Goal: Information Seeking & Learning: Learn about a topic

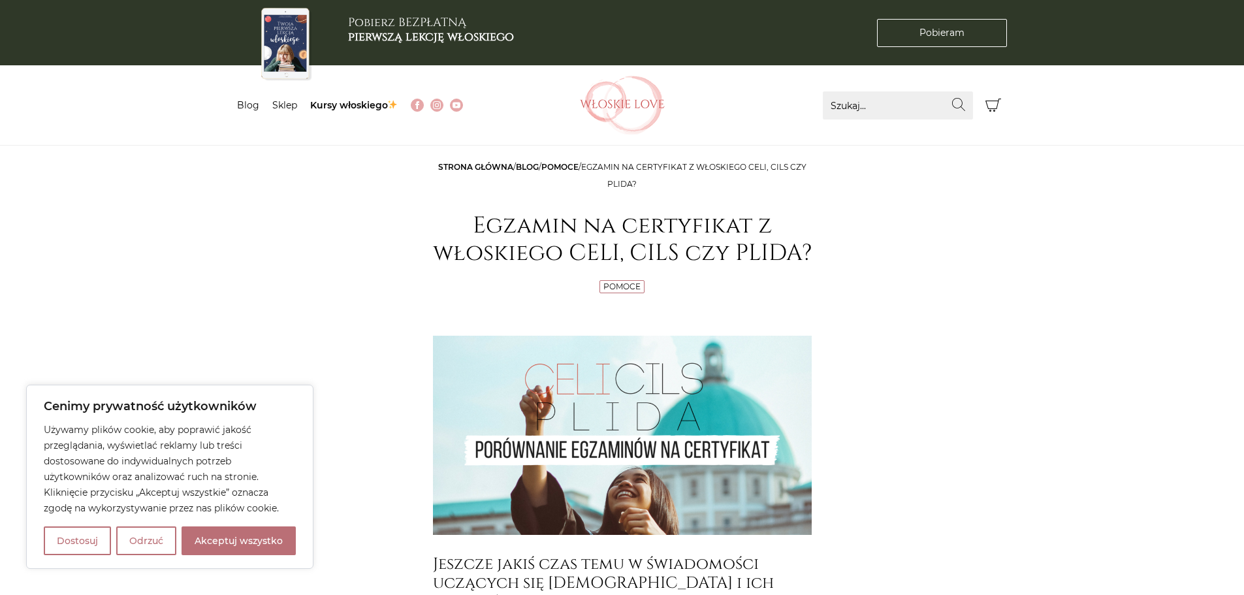
click at [229, 540] on button "Akceptuj wszystko" at bounding box center [239, 541] width 114 height 29
checkbox input "true"
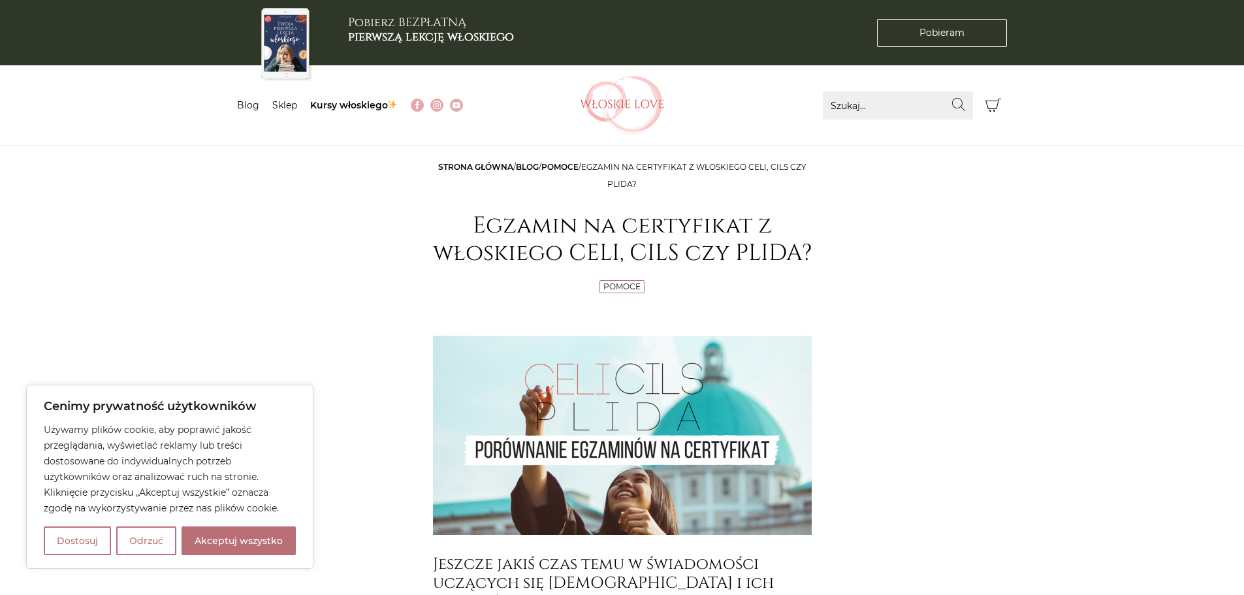
checkbox input "true"
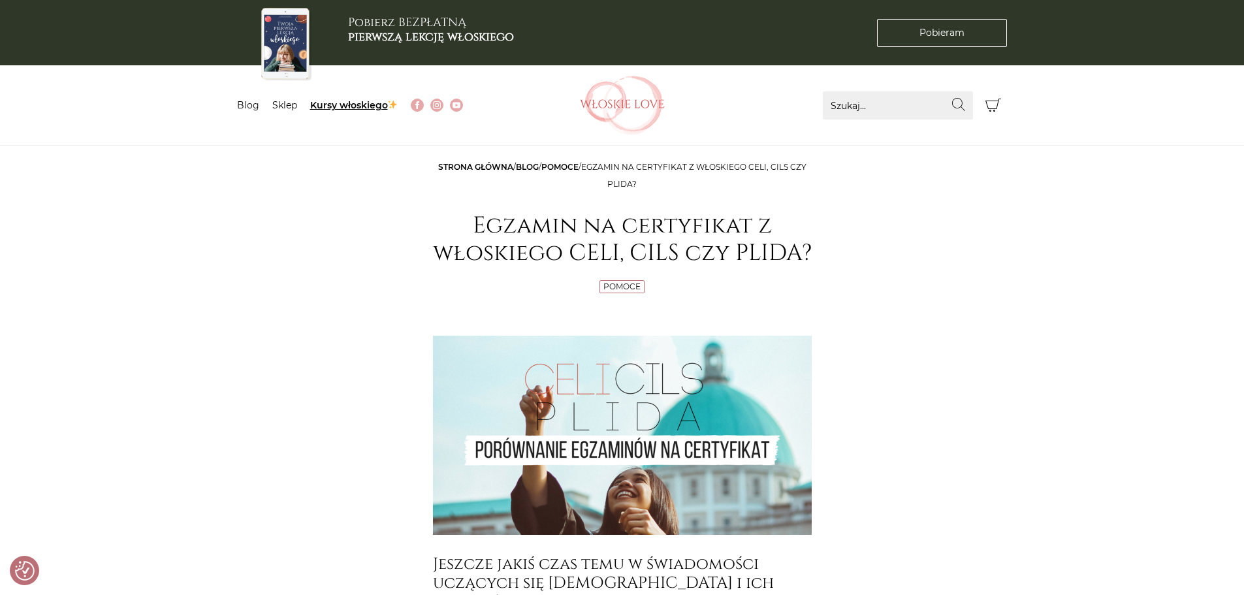
click at [334, 107] on link "Kursy włoskiego" at bounding box center [354, 105] width 88 height 12
click at [615, 285] on link "Pomoce" at bounding box center [622, 287] width 37 height 10
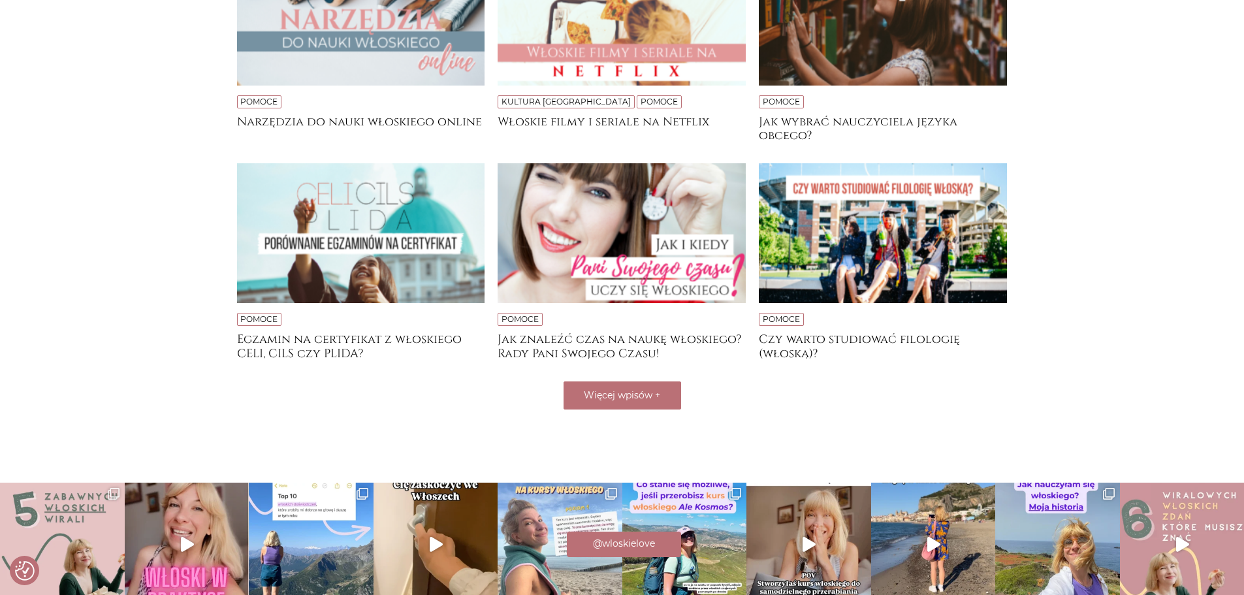
scroll to position [370, 0]
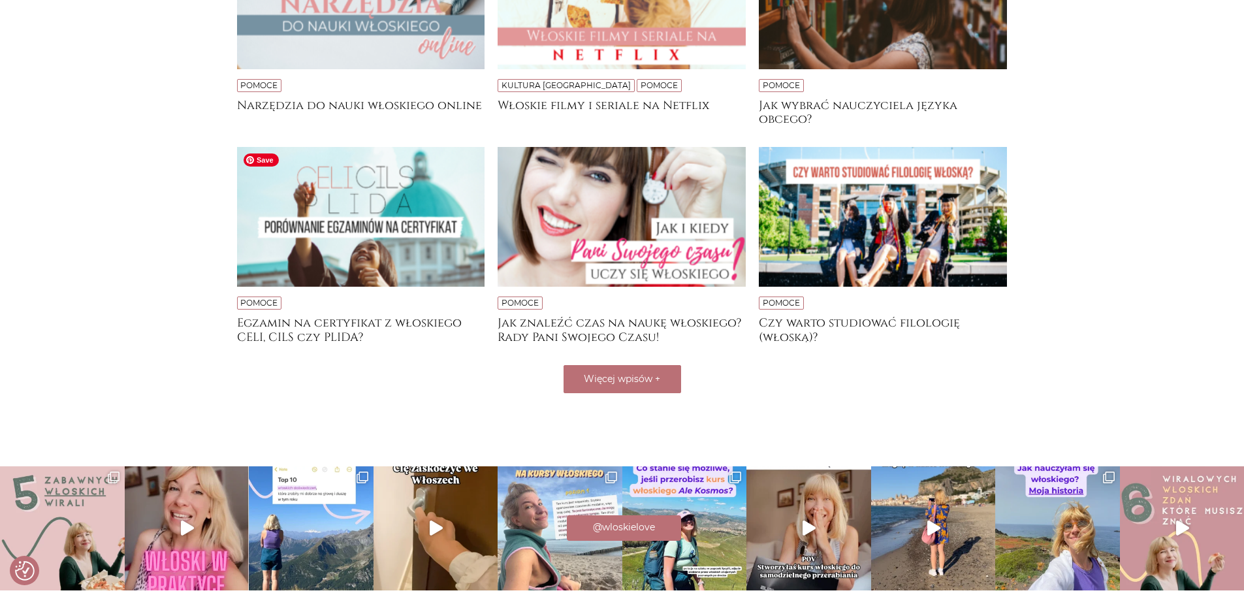
click at [334, 233] on img at bounding box center [361, 217] width 248 height 140
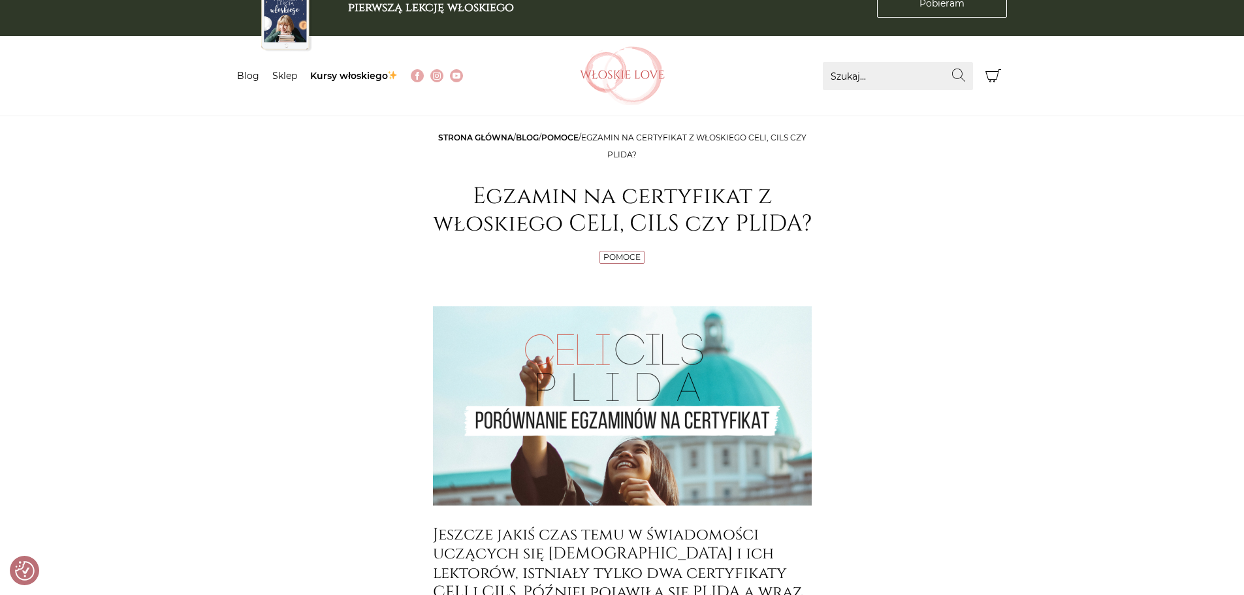
scroll to position [22, 0]
